Goal: Task Accomplishment & Management: Complete application form

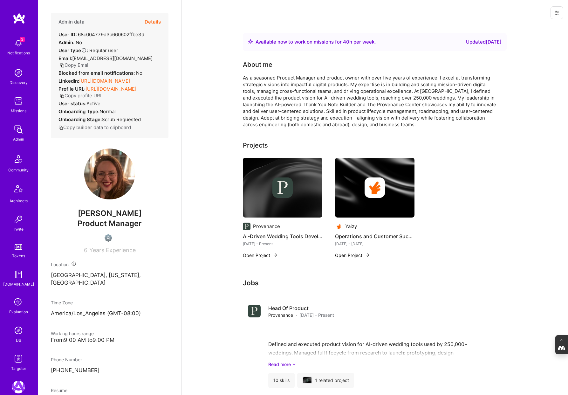
click at [155, 20] on button "Details" at bounding box center [153, 22] width 16 height 18
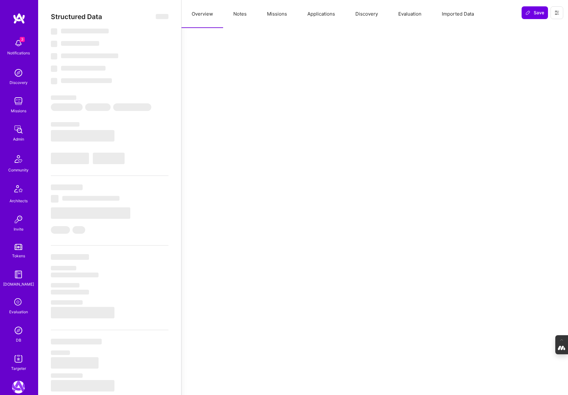
select select "Right Now"
select select "US"
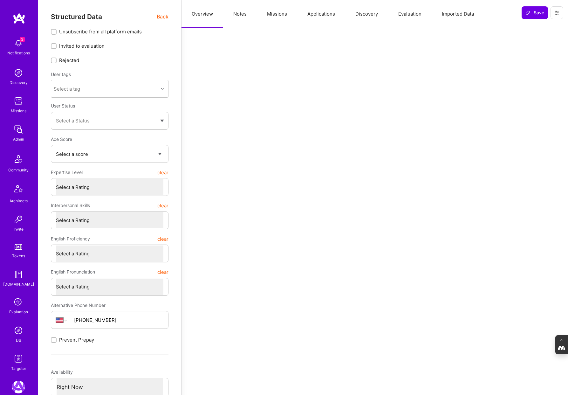
click at [407, 16] on button "Evaluation" at bounding box center [410, 14] width 44 height 28
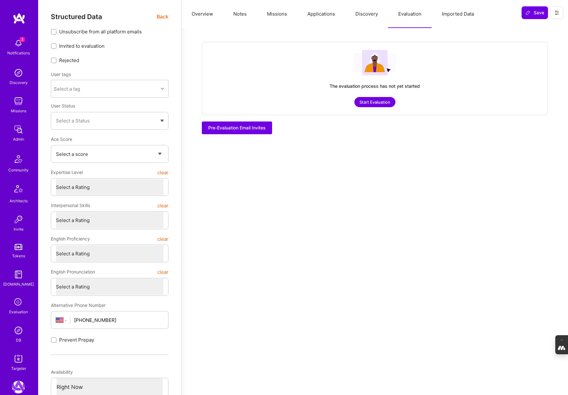
click at [377, 99] on button "Start Evaluation" at bounding box center [374, 102] width 41 height 10
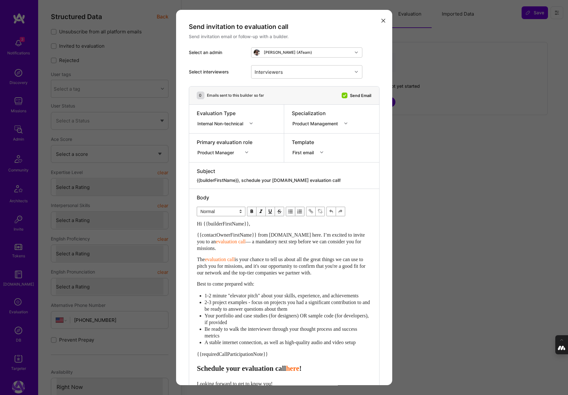
click at [252, 123] on icon "modal" at bounding box center [250, 123] width 3 height 3
click at [224, 135] on div "Selection Team" at bounding box center [227, 135] width 60 height 12
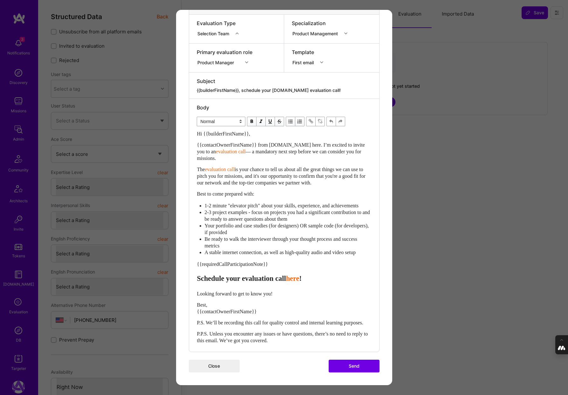
scroll to position [103, 0]
click at [347, 369] on button "Send" at bounding box center [353, 365] width 51 height 13
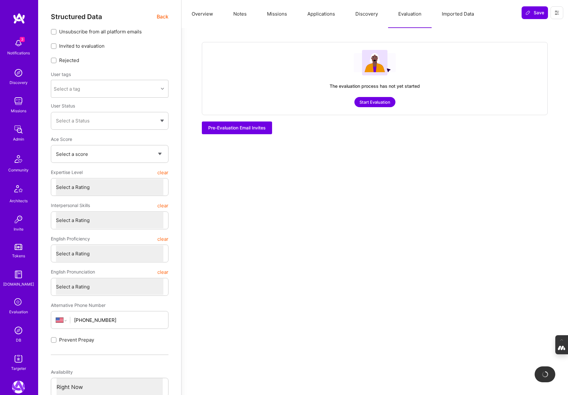
checkbox input "true"
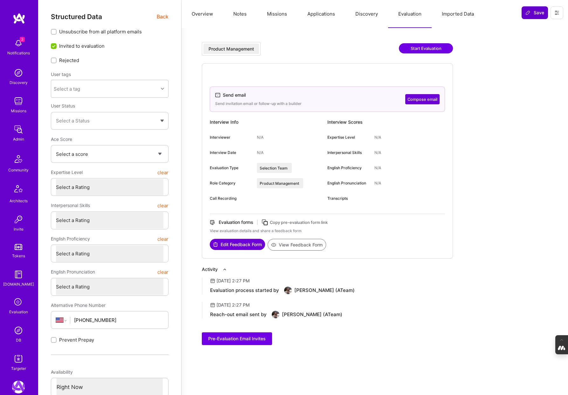
click at [533, 12] on span "Save" at bounding box center [534, 13] width 19 height 6
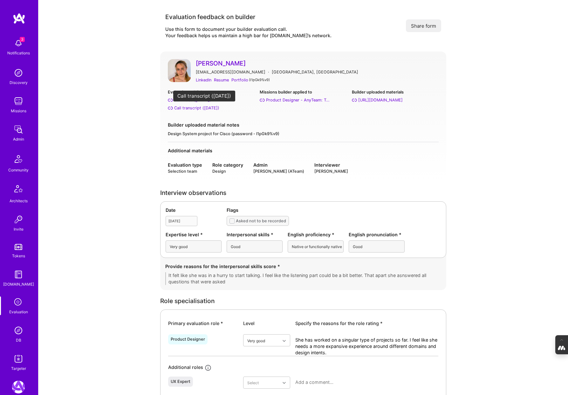
click at [203, 108] on div "Call transcript (May 21, 2025)" at bounding box center [196, 108] width 45 height 7
